Goal: Find specific page/section: Find specific page/section

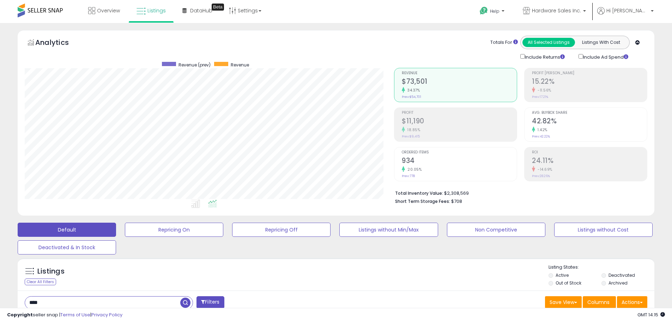
scroll to position [145, 370]
drag, startPoint x: 79, startPoint y: 300, endPoint x: 0, endPoint y: 264, distance: 86.5
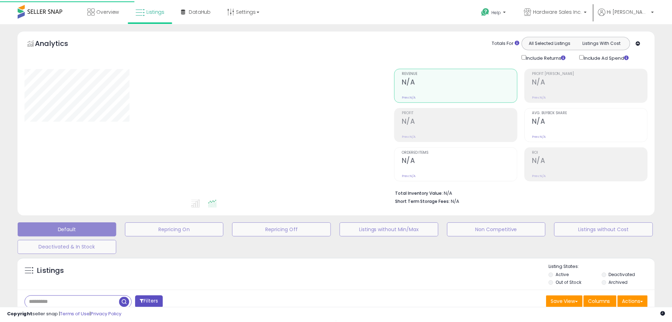
scroll to position [71, 0]
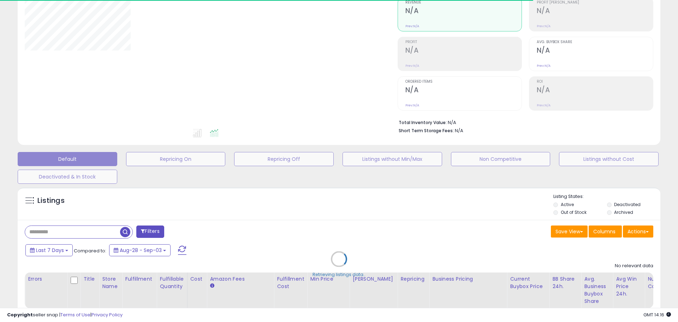
click at [98, 231] on div "Retrieving listings data.." at bounding box center [338, 264] width 653 height 161
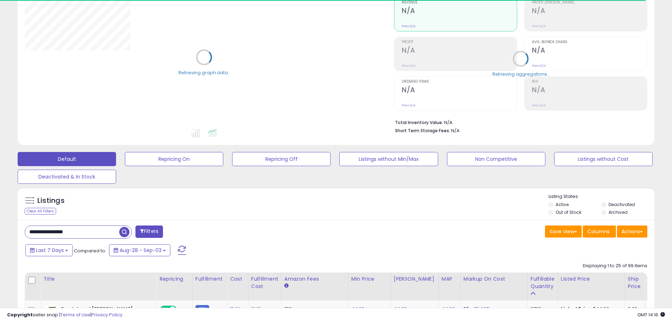
click at [92, 232] on input "**********" at bounding box center [72, 232] width 94 height 12
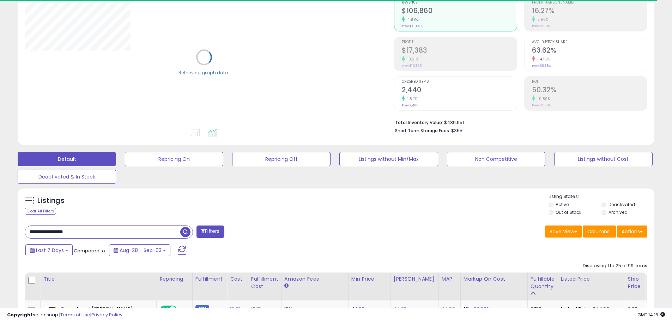
drag, startPoint x: 92, startPoint y: 232, endPoint x: 0, endPoint y: 204, distance: 96.0
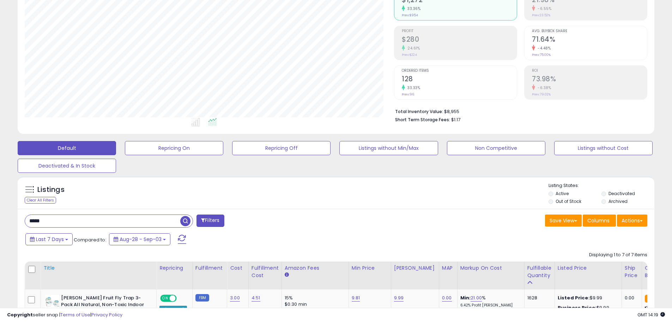
scroll to position [106, 0]
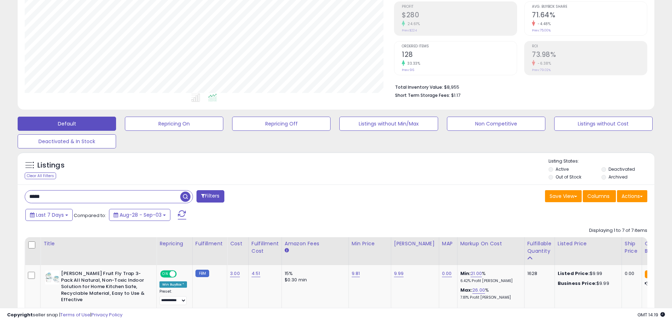
drag, startPoint x: 75, startPoint y: 194, endPoint x: 0, endPoint y: 171, distance: 78.4
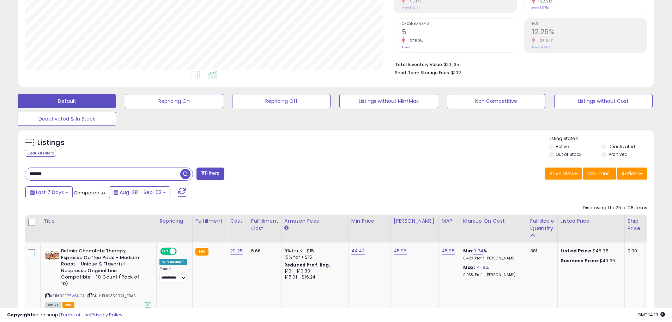
scroll to position [141, 0]
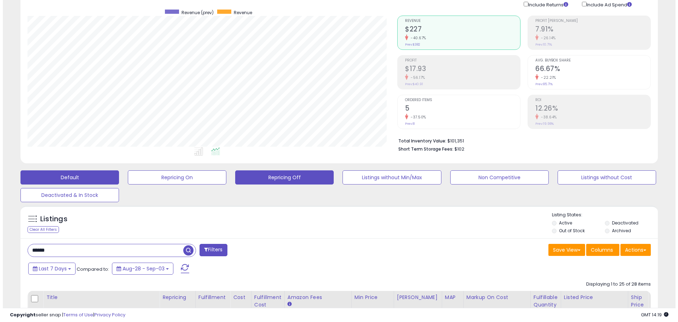
scroll to position [35, 0]
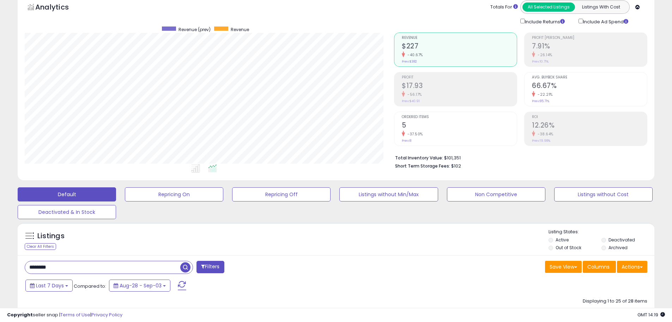
type input "********"
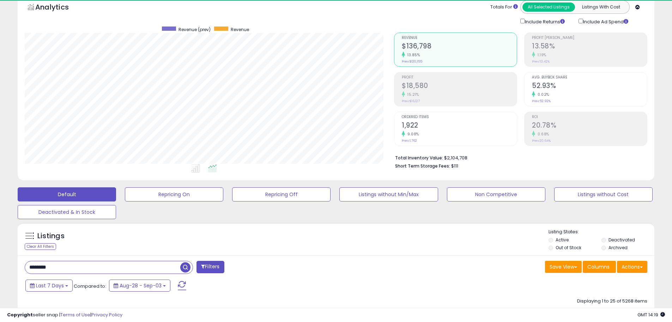
scroll to position [145, 370]
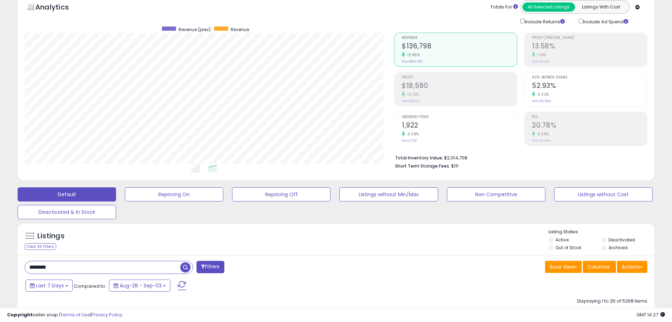
drag, startPoint x: 108, startPoint y: 266, endPoint x: 0, endPoint y: 222, distance: 117.1
